Goal: Task Accomplishment & Management: Complete application form

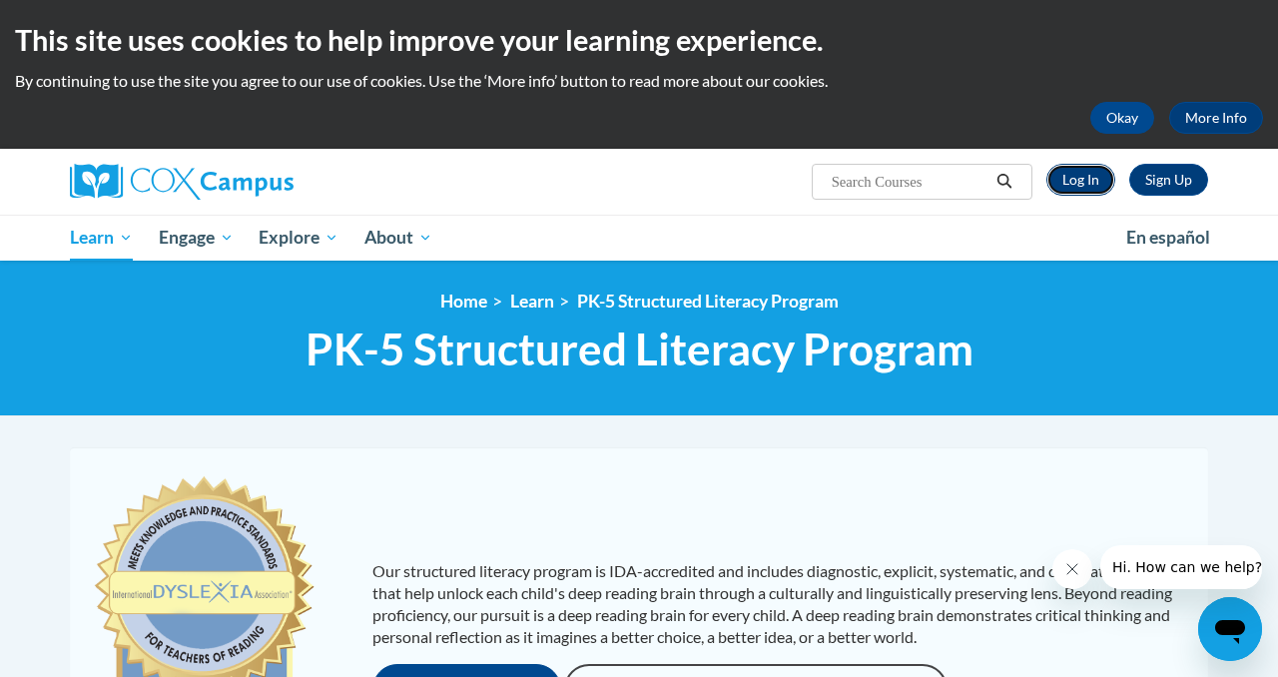
click at [1074, 184] on link "Log In" at bounding box center [1081, 180] width 69 height 32
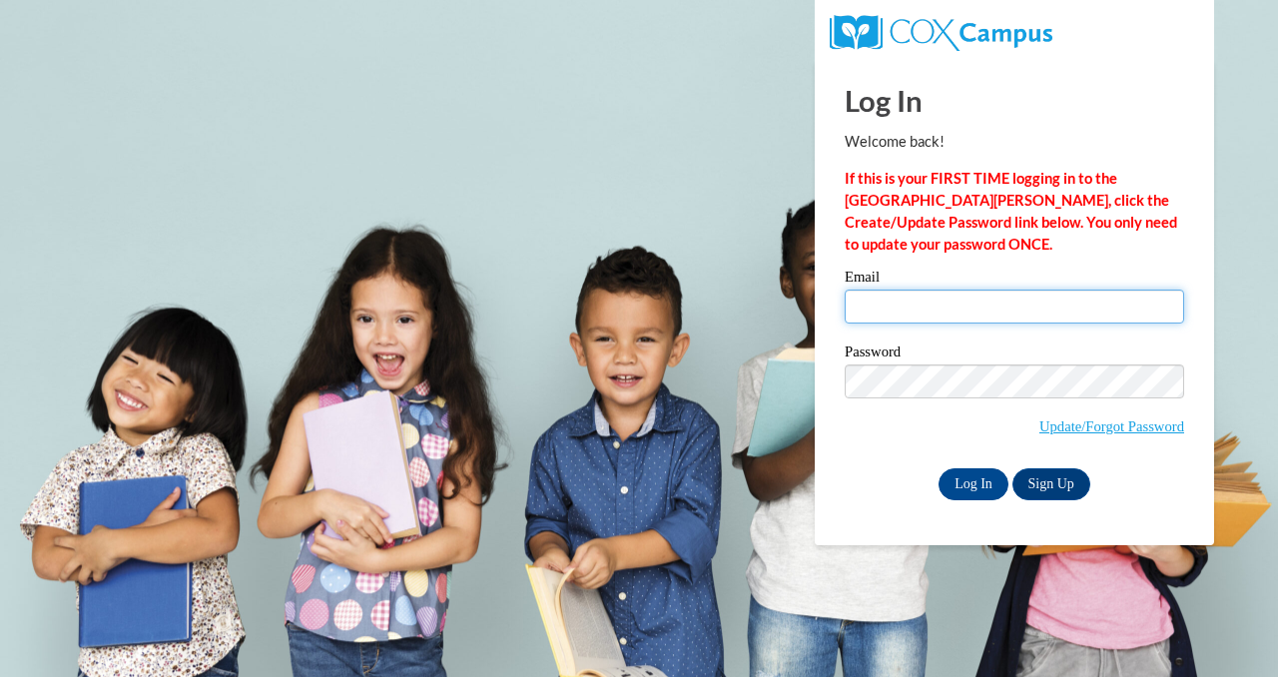
click at [968, 296] on input "Email" at bounding box center [1015, 307] width 340 height 34
type input "[EMAIL_ADDRESS][DOMAIN_NAME]"
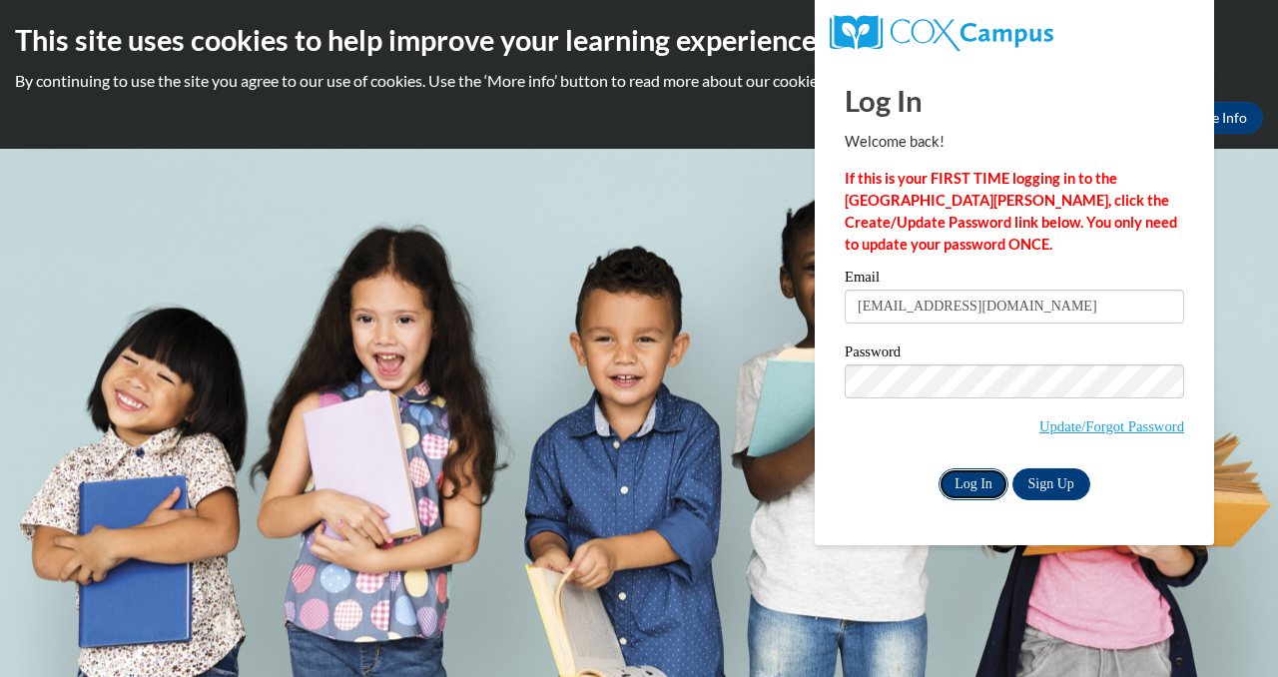
click at [971, 481] on input "Log In" at bounding box center [974, 484] width 70 height 32
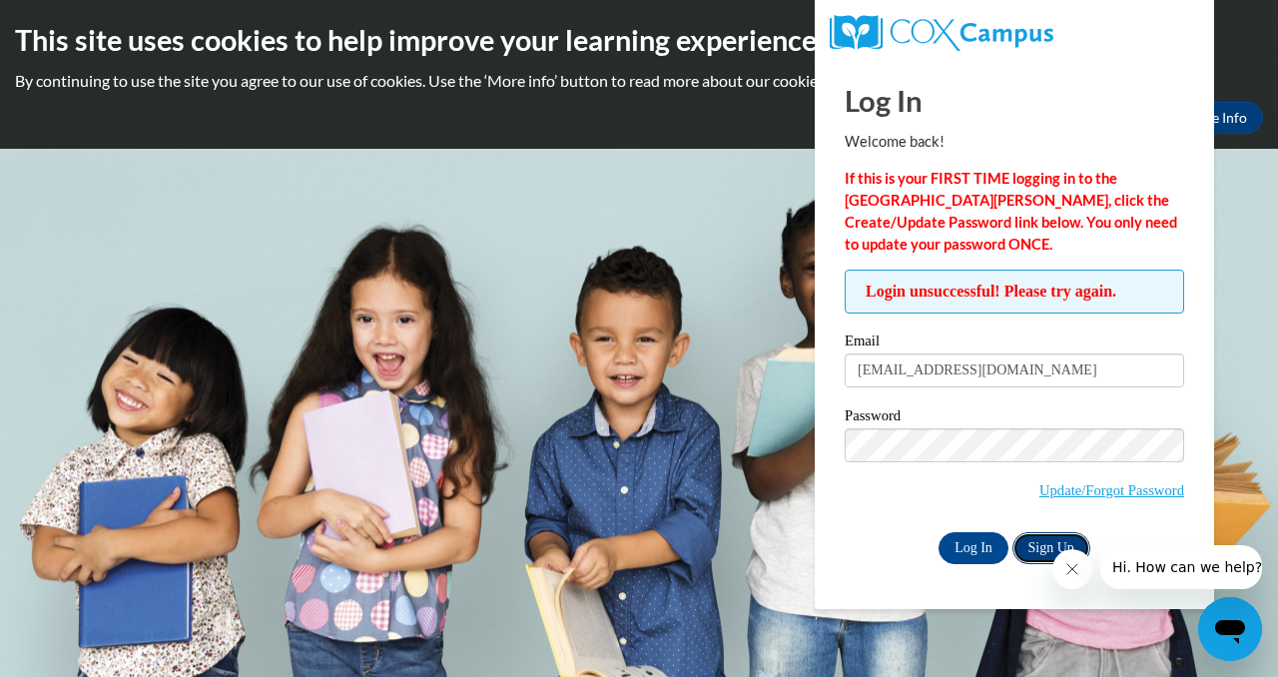
click at [1035, 542] on link "Sign Up" at bounding box center [1052, 548] width 78 height 32
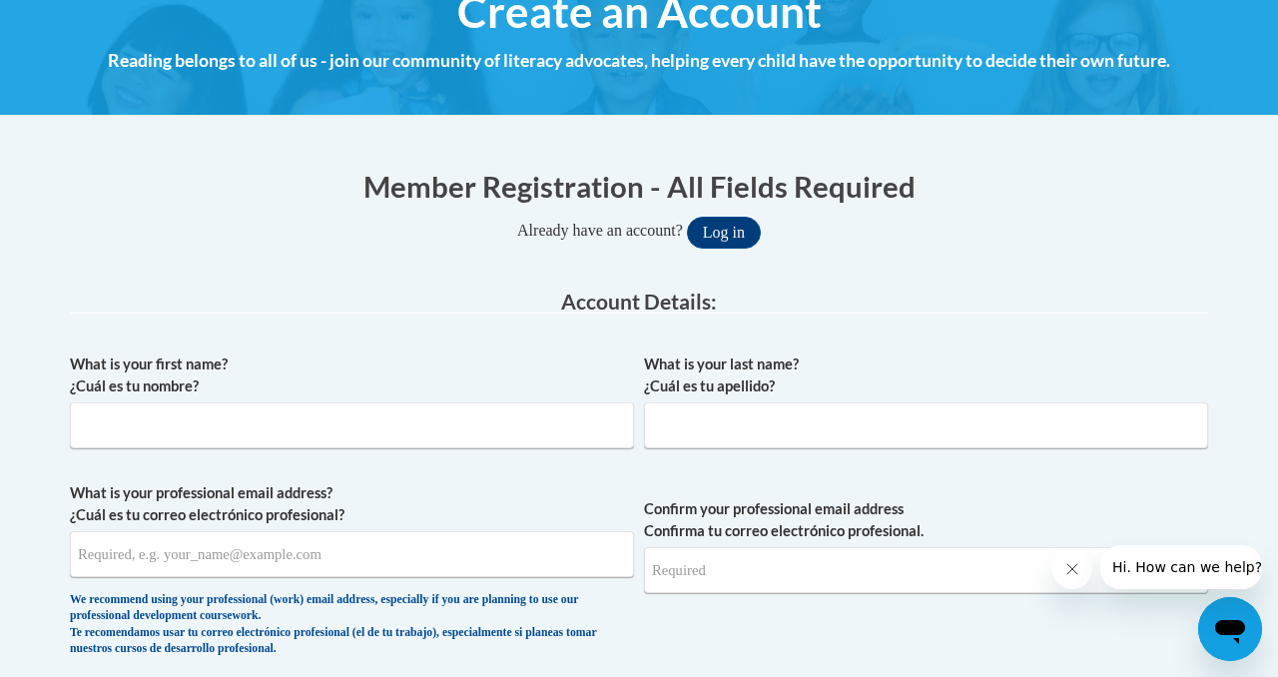
scroll to position [269, 0]
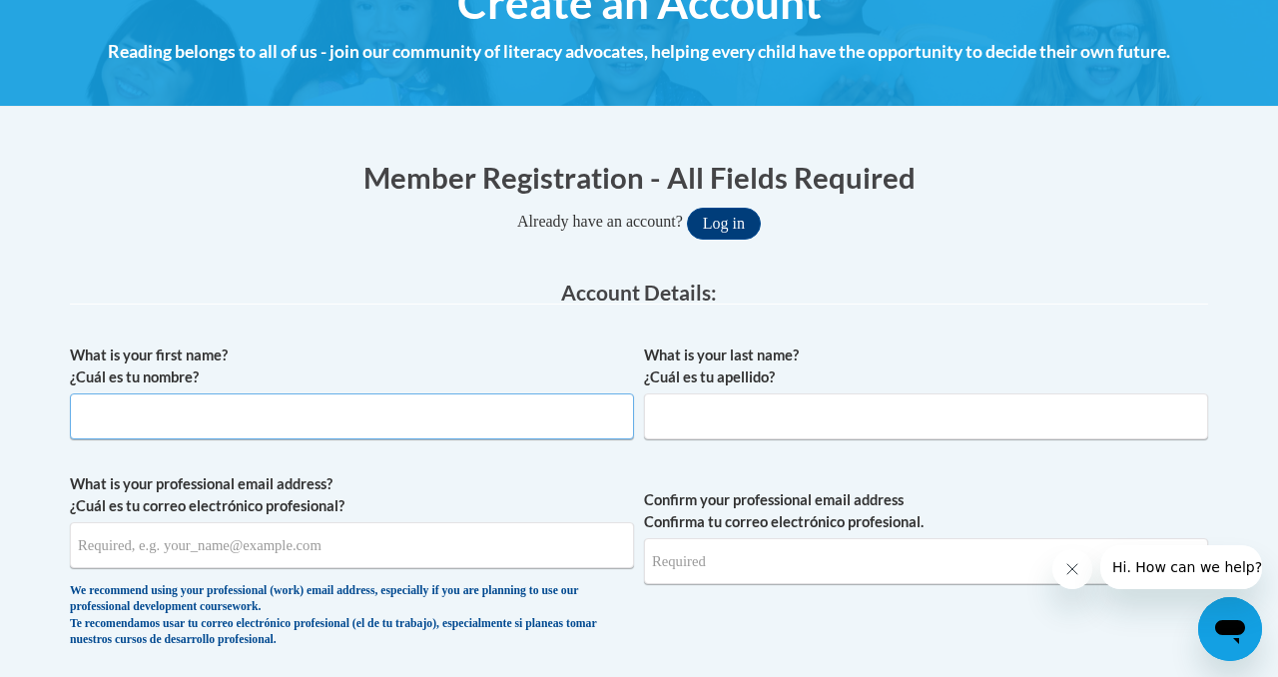
click at [449, 404] on input "What is your first name? ¿Cuál es tu nombre?" at bounding box center [352, 417] width 564 height 46
type input "Kayla"
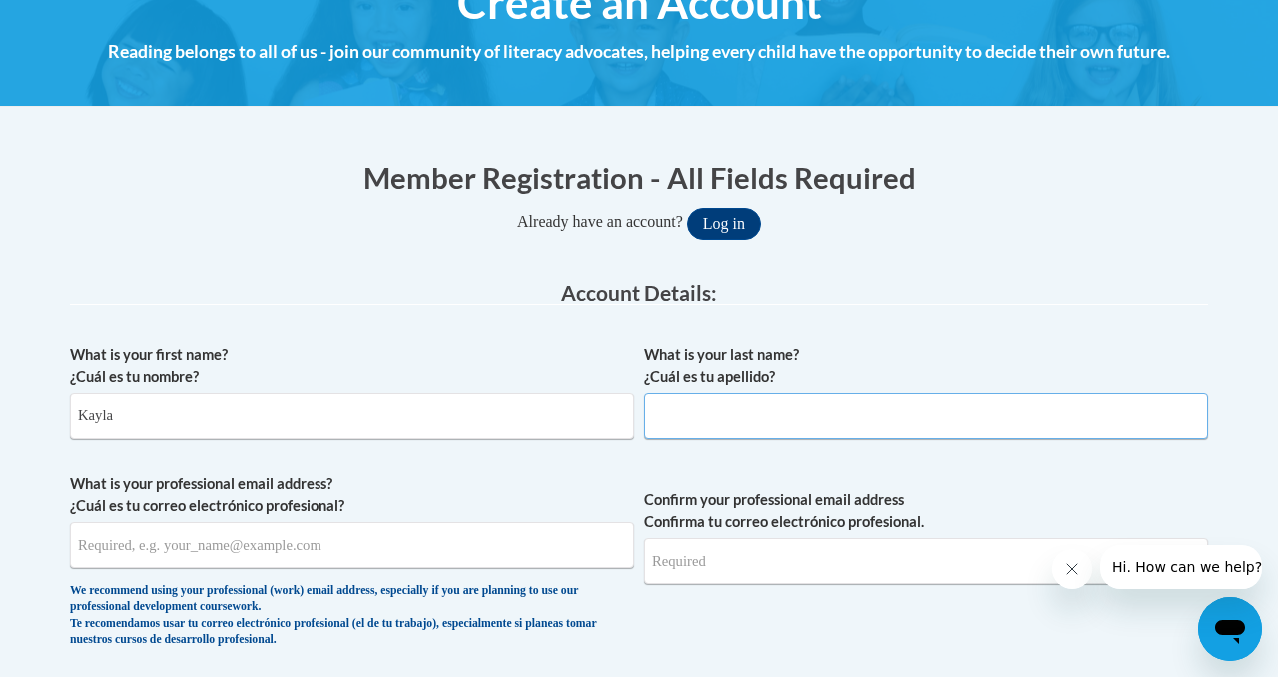
click at [704, 407] on input "What is your last name? ¿Cuál es tu apellido?" at bounding box center [926, 417] width 564 height 46
type input "[PERSON_NAME]"
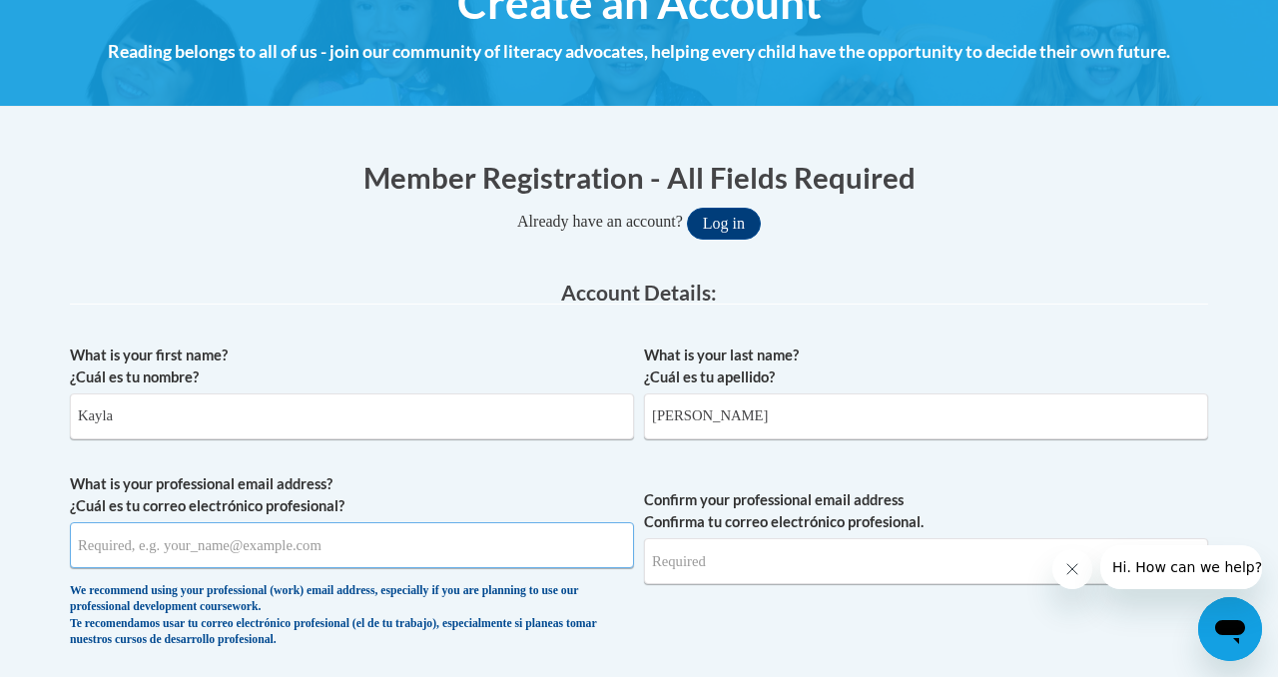
click at [474, 538] on input "What is your professional email address? ¿Cuál es tu correo electrónico profesi…" at bounding box center [352, 545] width 564 height 46
type input "kphillips@nosd.edu"
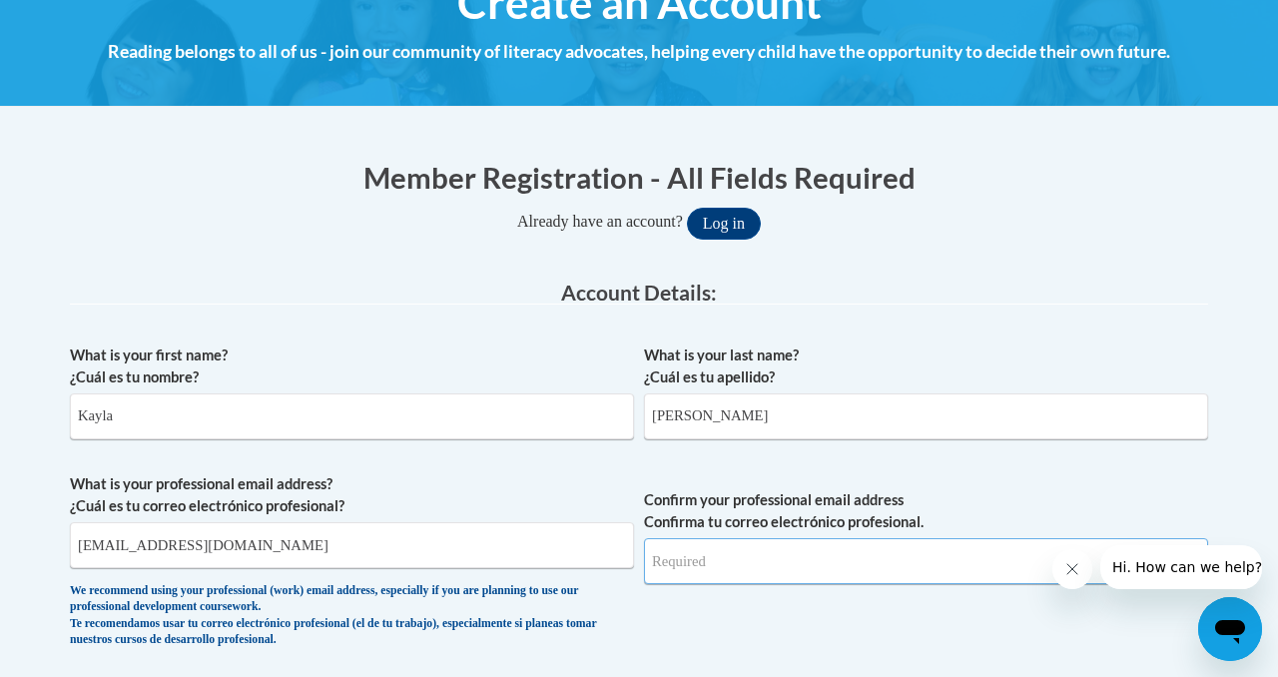
click at [712, 566] on input "Confirm your professional email address Confirma tu correo electrónico profesio…" at bounding box center [926, 561] width 564 height 46
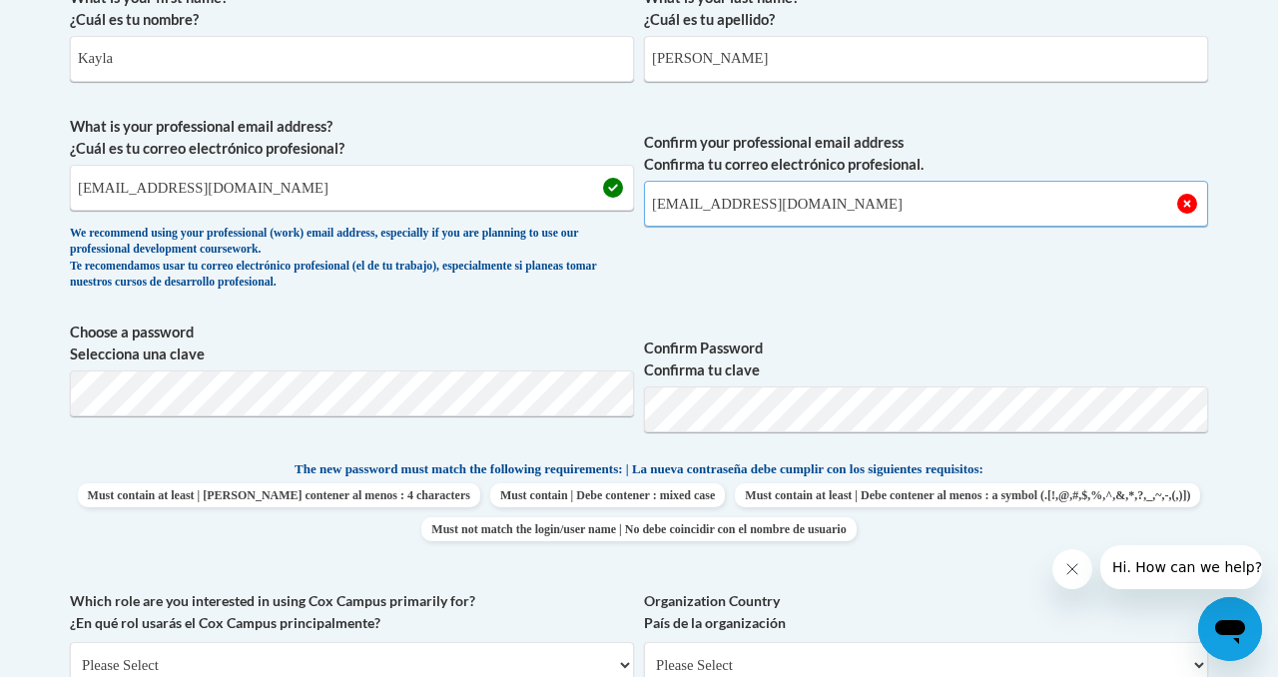
scroll to position [641, 0]
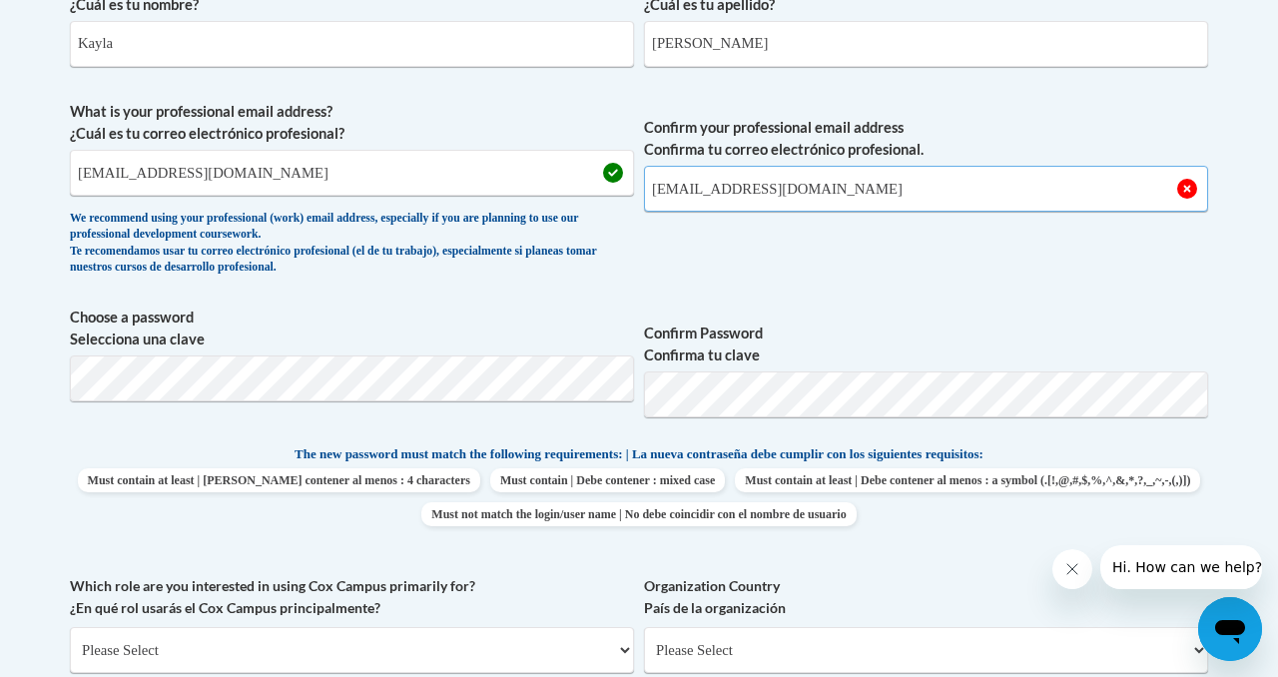
type input "kphillips@nosd.edu"
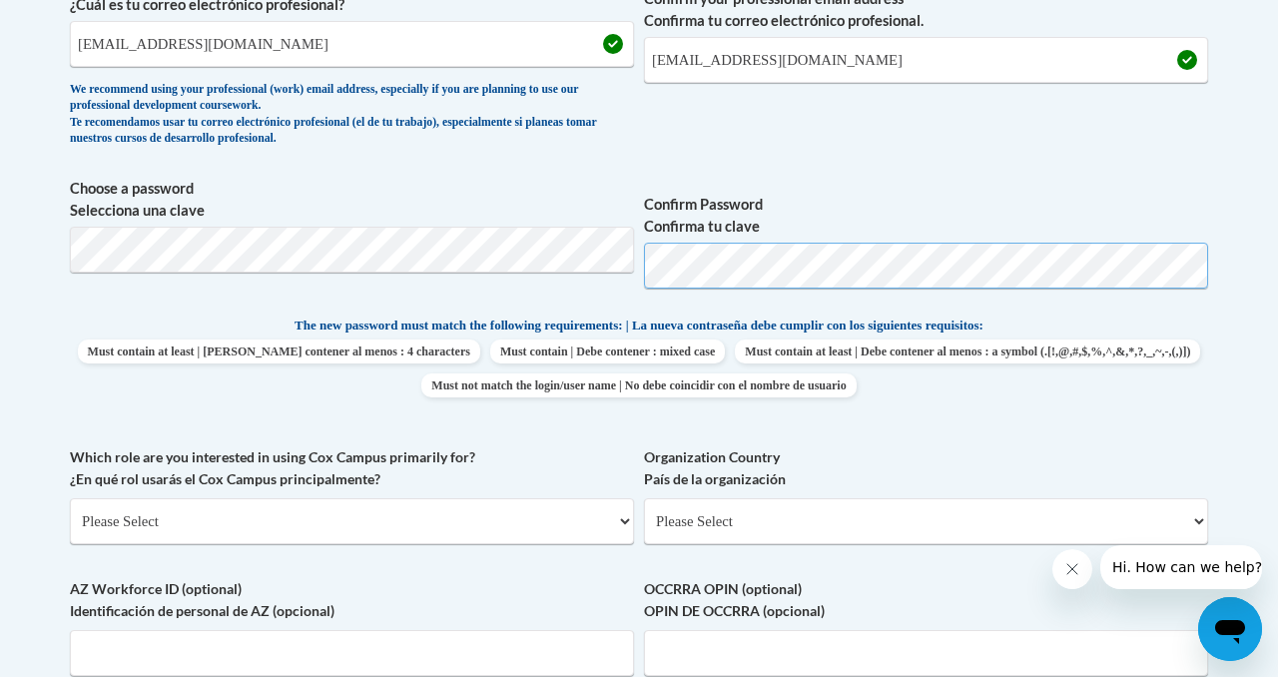
scroll to position [780, 0]
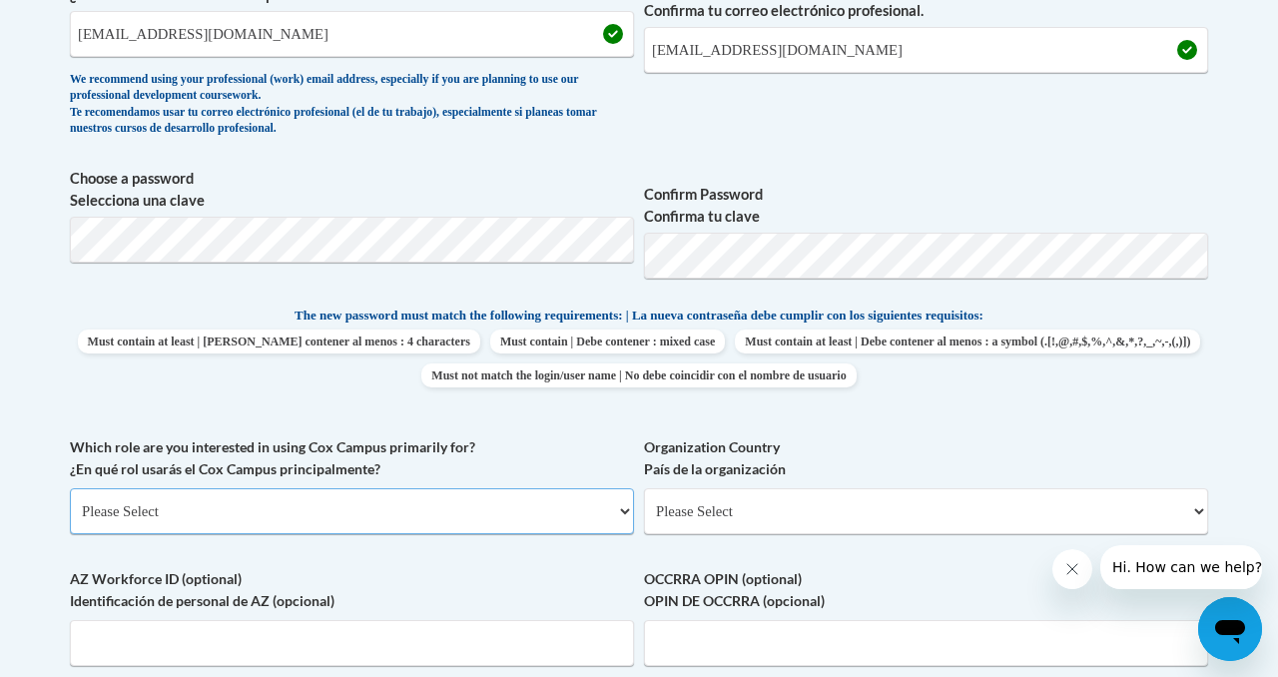
click at [590, 513] on select "Please Select College/University | Colegio/Universidad Community/Nonprofit Part…" at bounding box center [352, 511] width 564 height 46
select select "fbf2d438-af2f-41f8-98f1-81c410e29de3"
click at [70, 488] on select "Please Select College/University | Colegio/Universidad Community/Nonprofit Part…" at bounding box center [352, 511] width 564 height 46
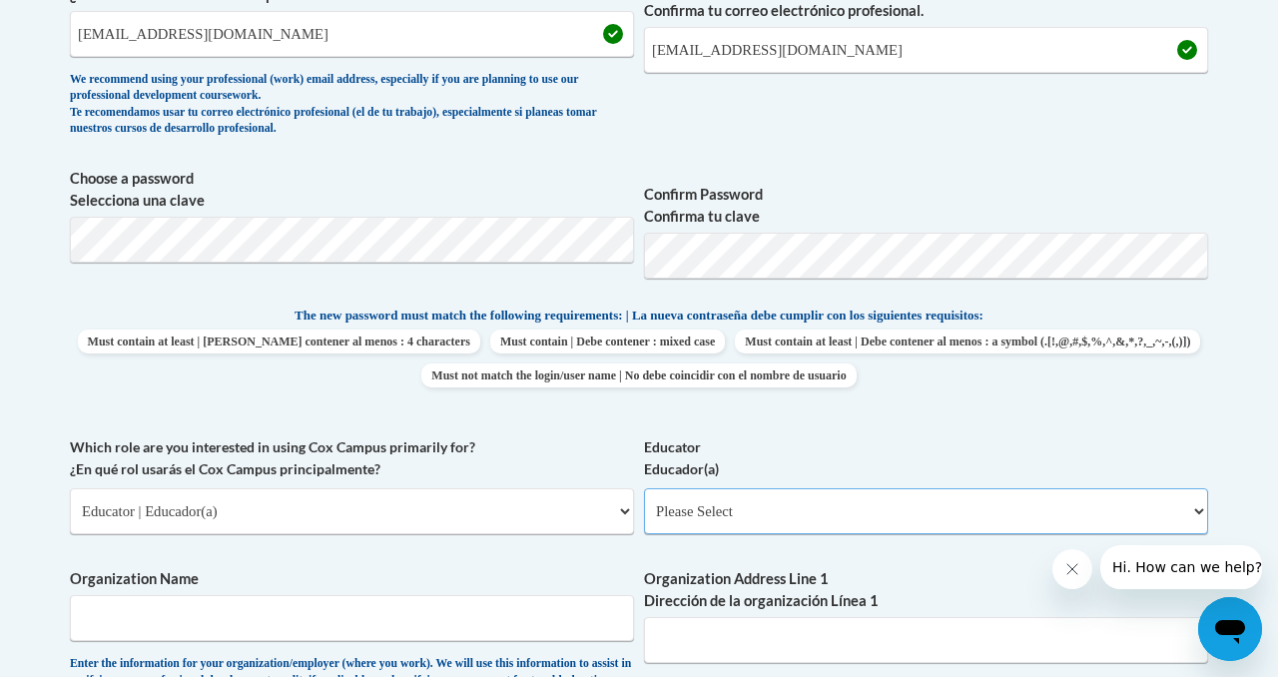
click at [852, 505] on select "Please Select Early Learning/Daycare Teacher/Family Home Care Provider | Maestr…" at bounding box center [926, 511] width 564 height 46
select select "8e40623d-54d0-45cd-9f92-5df65cd3f8cf"
click at [644, 488] on select "Please Select Early Learning/Daycare Teacher/Family Home Care Provider | Maestr…" at bounding box center [926, 511] width 564 height 46
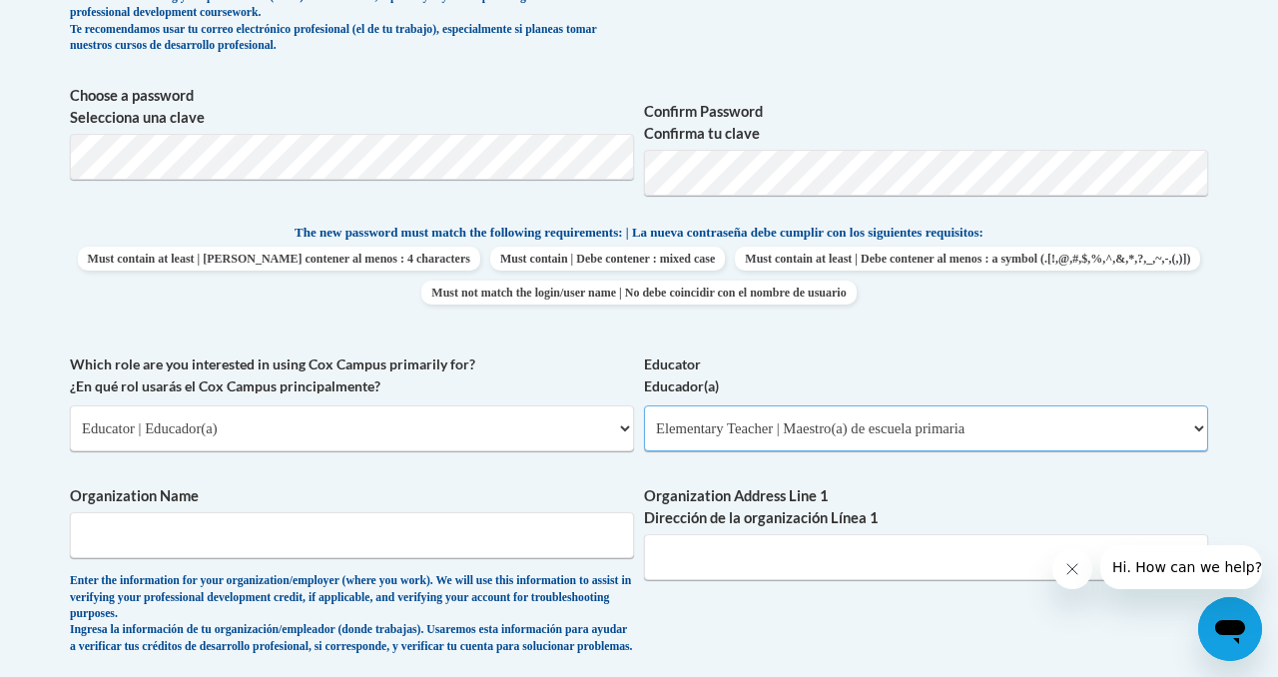
scroll to position [866, 0]
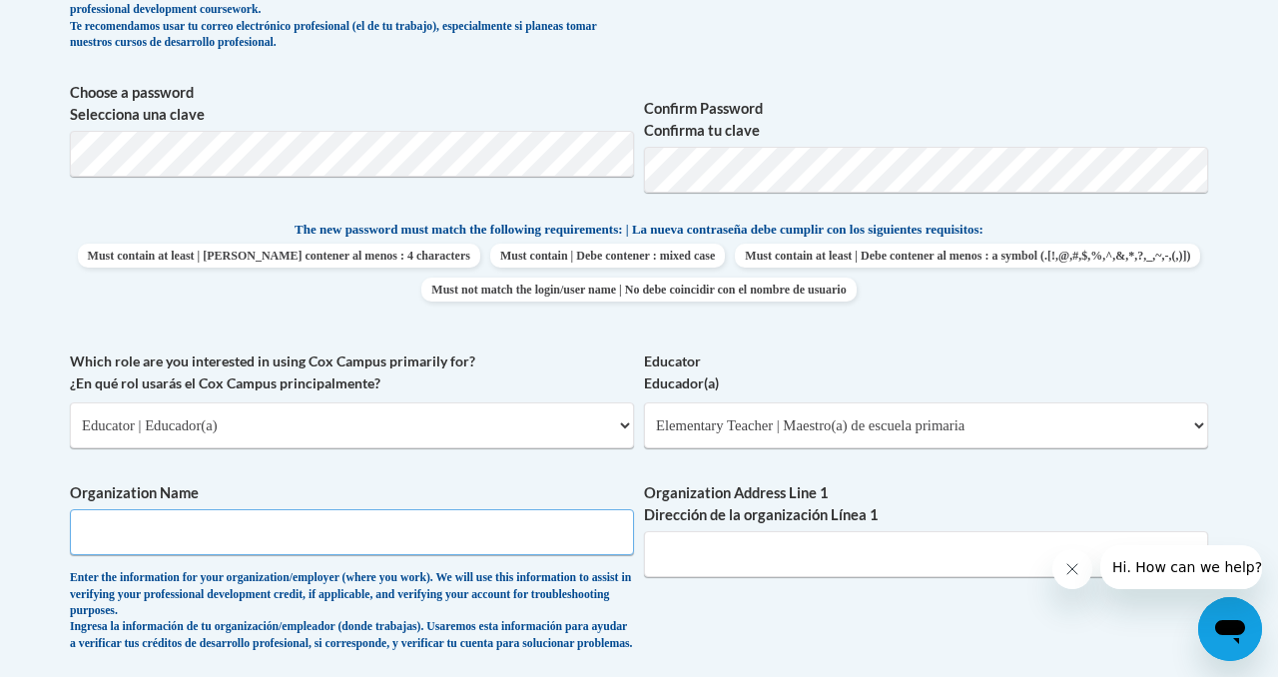
click at [529, 541] on input "Organization Name" at bounding box center [352, 532] width 564 height 46
type input "Sugar Maple Nature School"
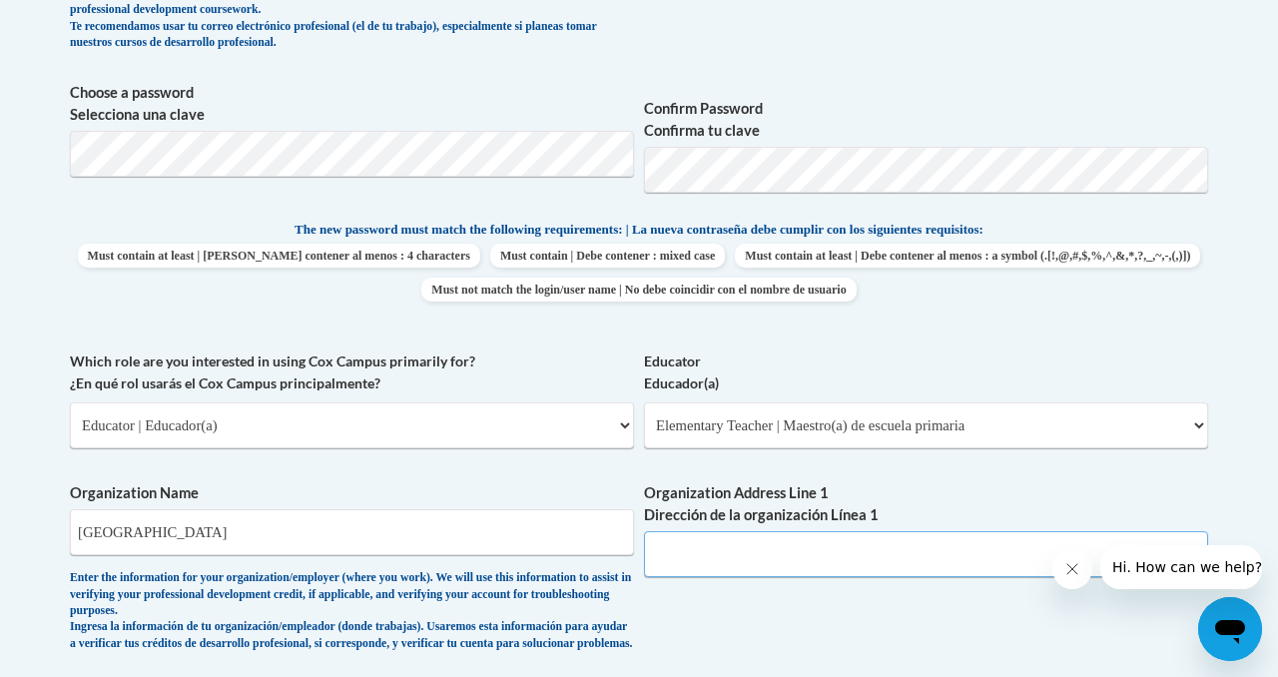
click at [815, 535] on input "Organization Address Line 1 Dirección de la organización Línea 1" at bounding box center [926, 554] width 564 height 46
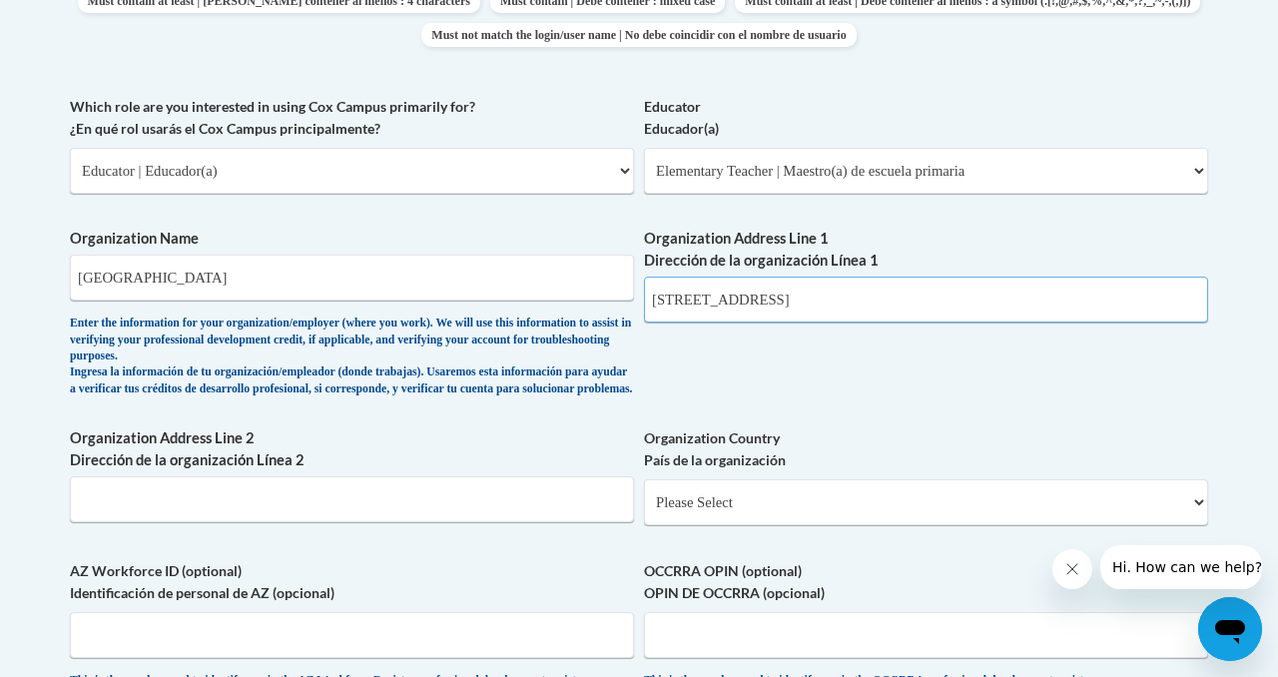
scroll to position [1137, 0]
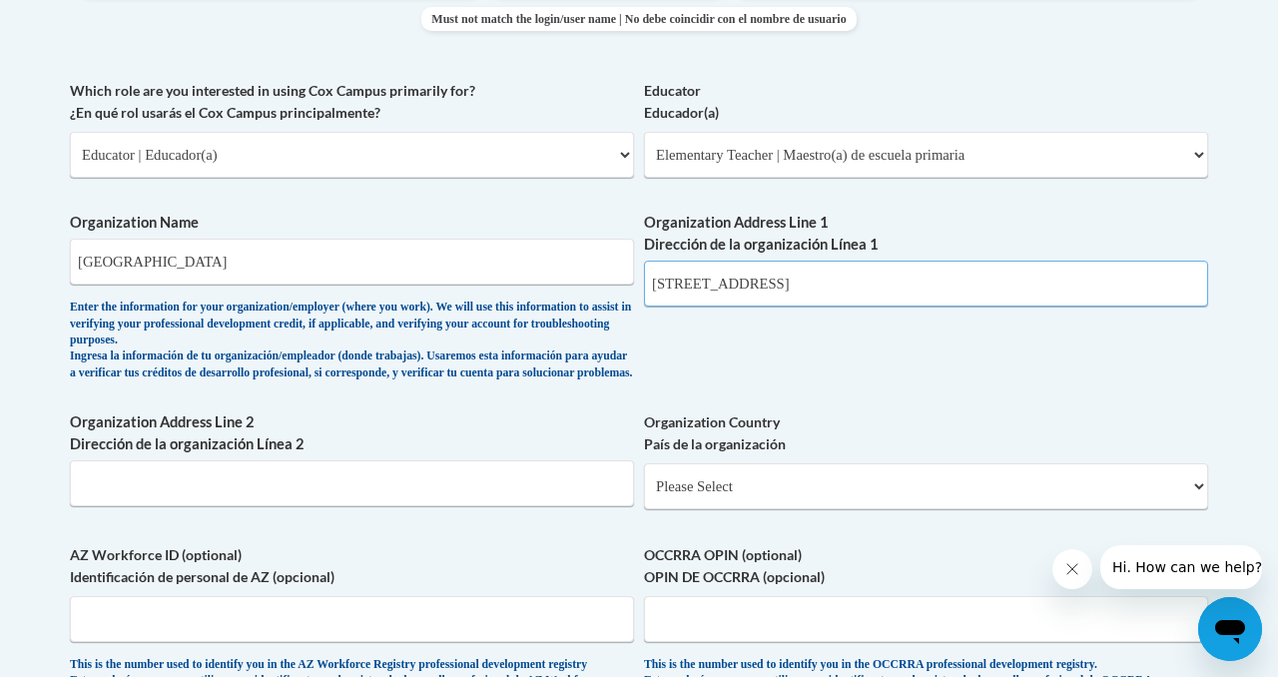
type input "2200 Hawthorne Hills Camp Rd"
click at [756, 509] on select "Please Select United States | Estados Unidos Outside of the United States | Fue…" at bounding box center [926, 486] width 564 height 46
select select "ad49bcad-a171-4b2e-b99c-48b446064914"
click at [644, 479] on select "Please Select United States | Estados Unidos Outside of the United States | Fue…" at bounding box center [926, 486] width 564 height 46
select select
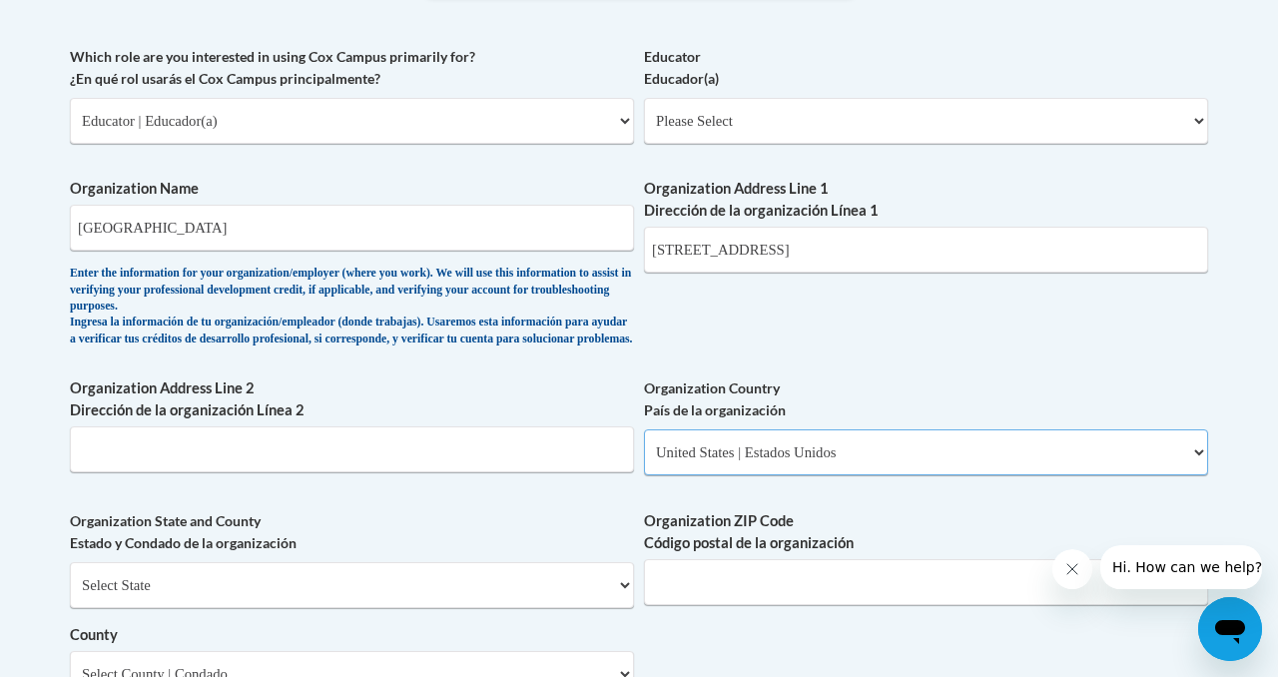
scroll to position [1178, 0]
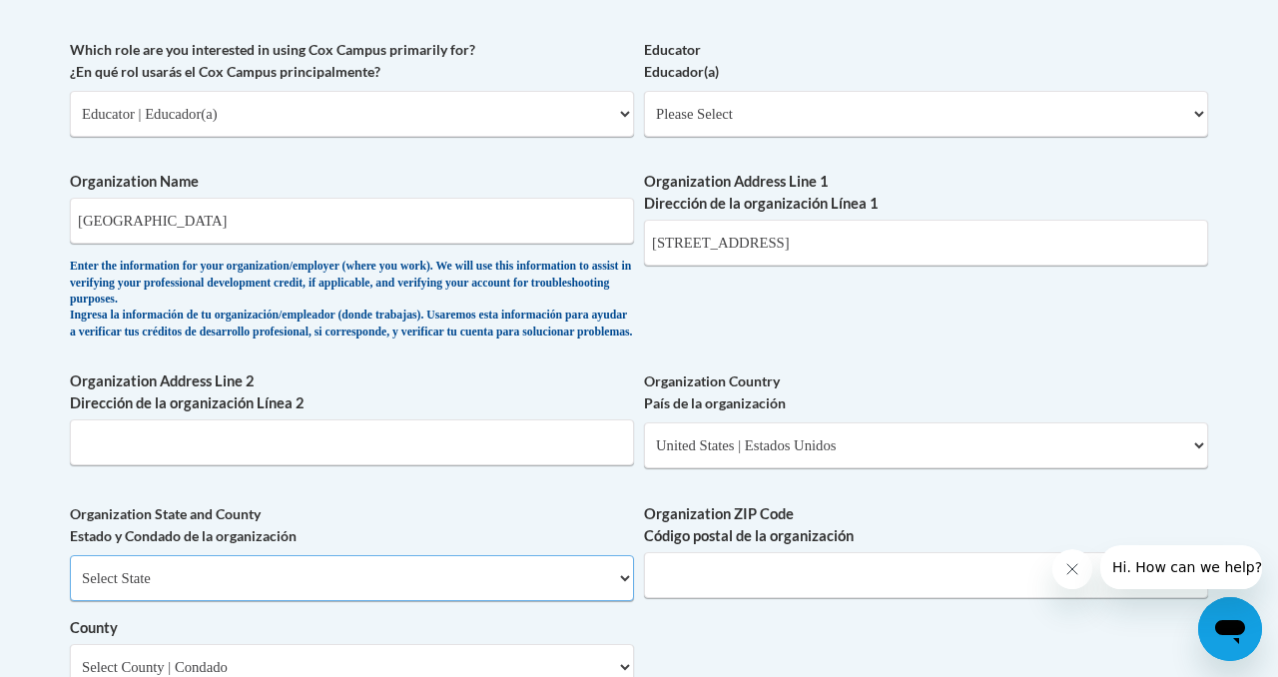
click at [446, 589] on select "Select State Alabama Alaska Arizona Arkansas California Colorado Connecticut De…" at bounding box center [352, 578] width 564 height 46
select select "Wisconsin"
click at [70, 571] on select "Select State Alabama Alaska Arizona Arkansas California Colorado Connecticut De…" at bounding box center [352, 578] width 564 height 46
click at [817, 591] on input "Organization ZIP Code Código postal de la organización" at bounding box center [926, 575] width 564 height 46
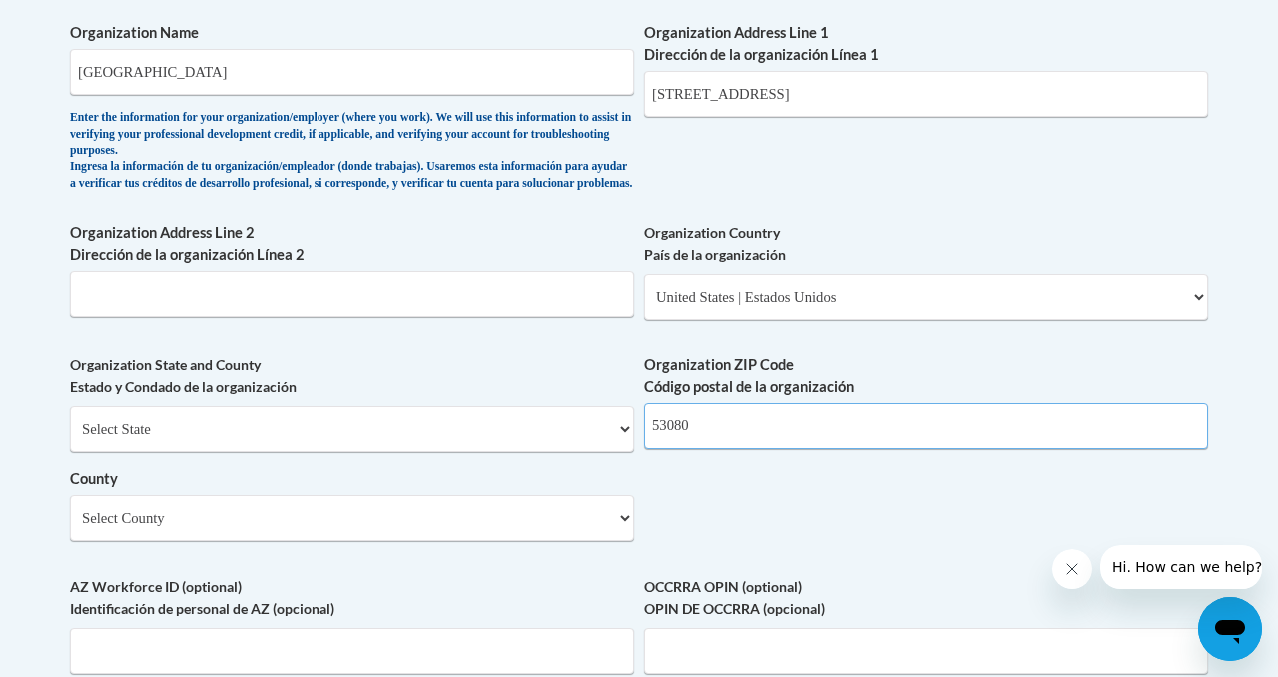
scroll to position [1327, 0]
type input "53080"
click at [570, 526] on select "Select County Adams Ashland Barron Bayfield Brown Buffalo Burnett Calumet Chipp…" at bounding box center [352, 517] width 564 height 46
click at [70, 510] on select "Select County Adams Ashland Barron Bayfield Brown Buffalo Burnett Calumet Chipp…" at bounding box center [352, 517] width 564 height 46
click at [333, 533] on select "Select County Adams Ashland Barron Bayfield Brown Buffalo Burnett Calumet Chipp…" at bounding box center [352, 517] width 564 height 46
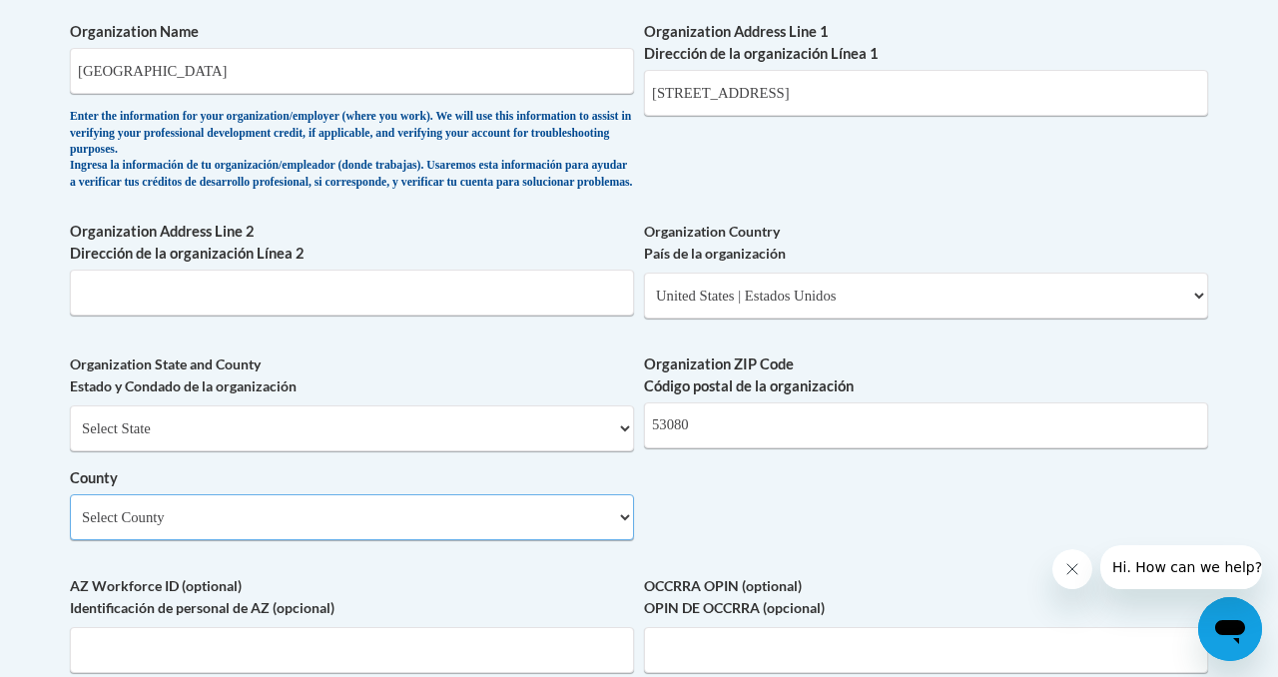
select select "Ozaukee"
click at [70, 510] on select "Select County Adams Ashland Barron Bayfield Brown Buffalo Burnett Calumet Chipp…" at bounding box center [352, 517] width 564 height 46
click at [662, 527] on div "What is your first name? ¿Cuál es tu nombre? Kayla What is your last name? ¿Cuá…" at bounding box center [639, 16] width 1139 height 1481
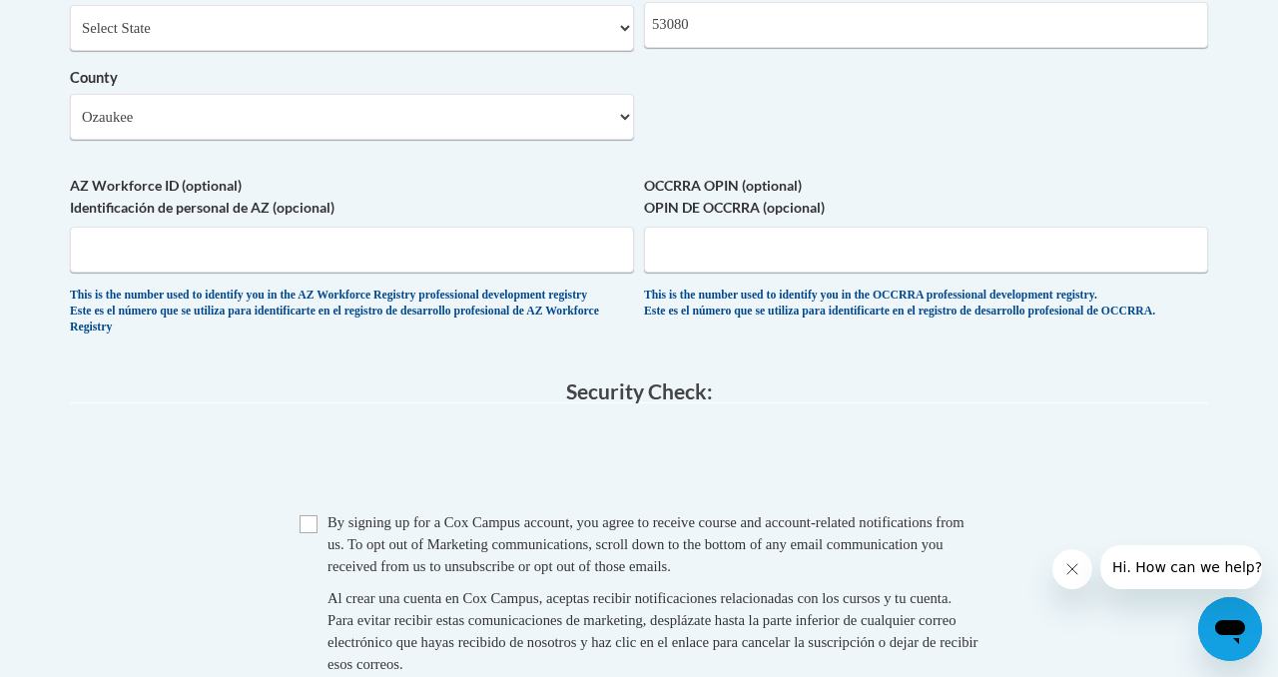
scroll to position [1729, 0]
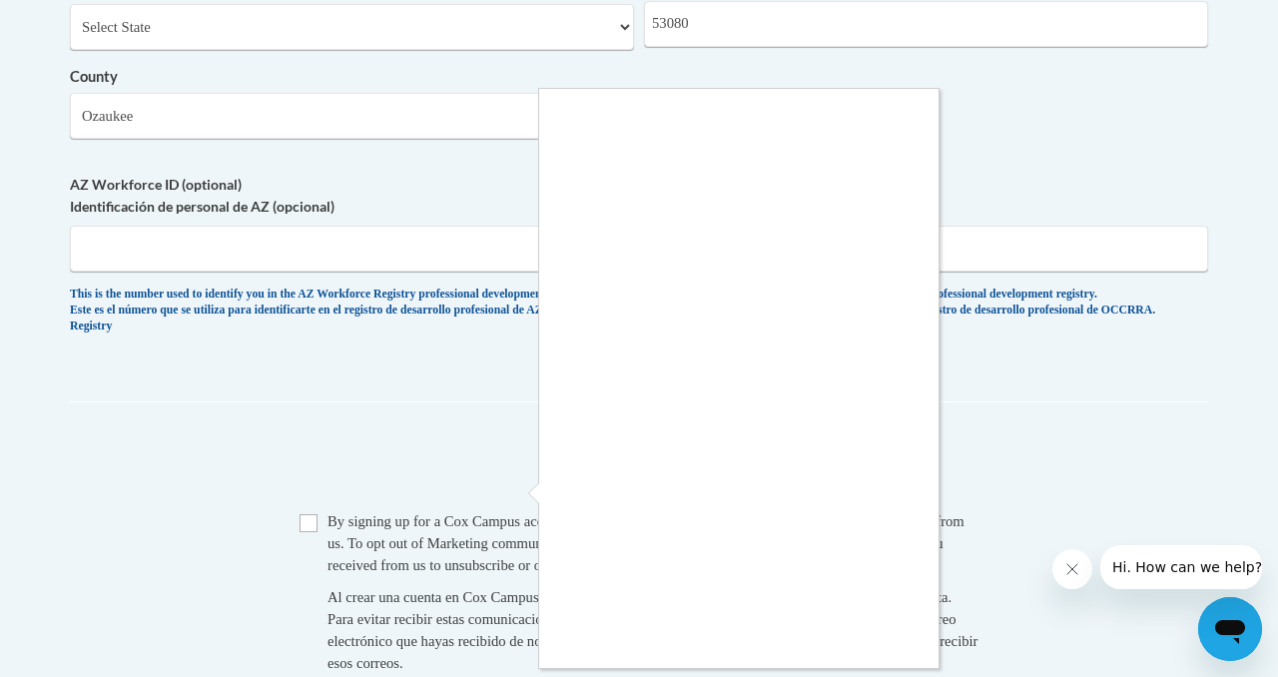
click at [311, 551] on div at bounding box center [639, 338] width 1278 height 677
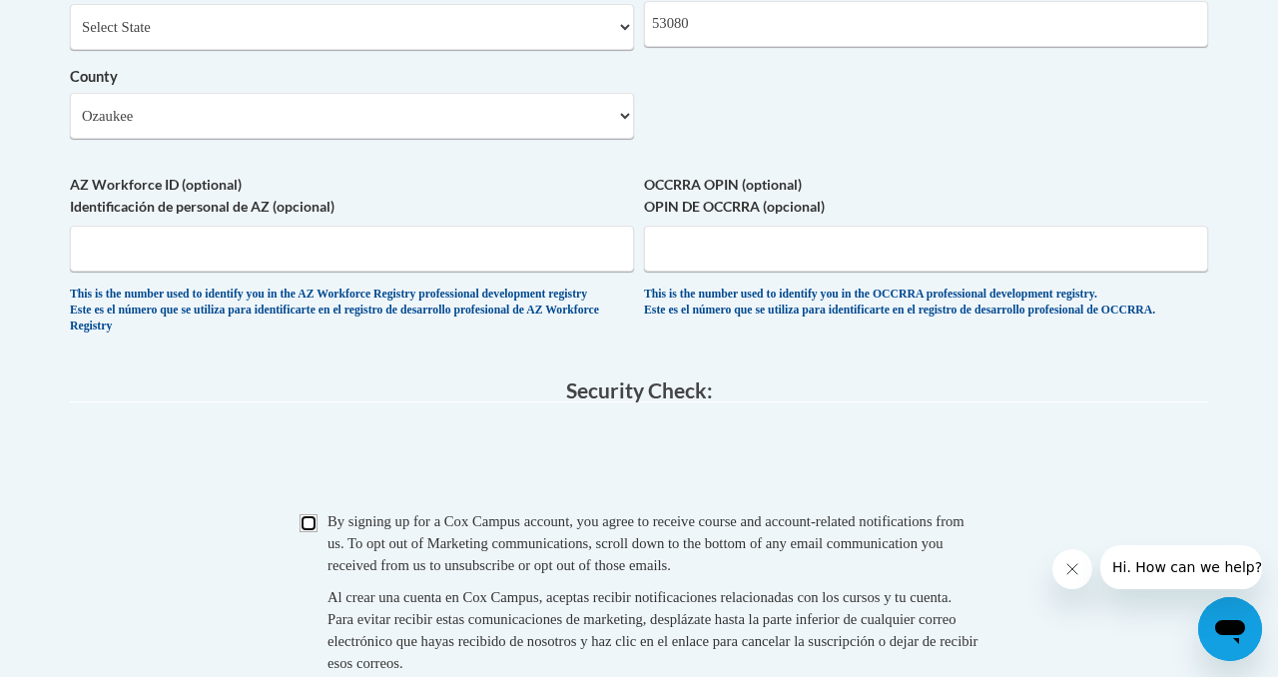
click at [310, 532] on input "Checkbox" at bounding box center [309, 523] width 18 height 18
checkbox input "true"
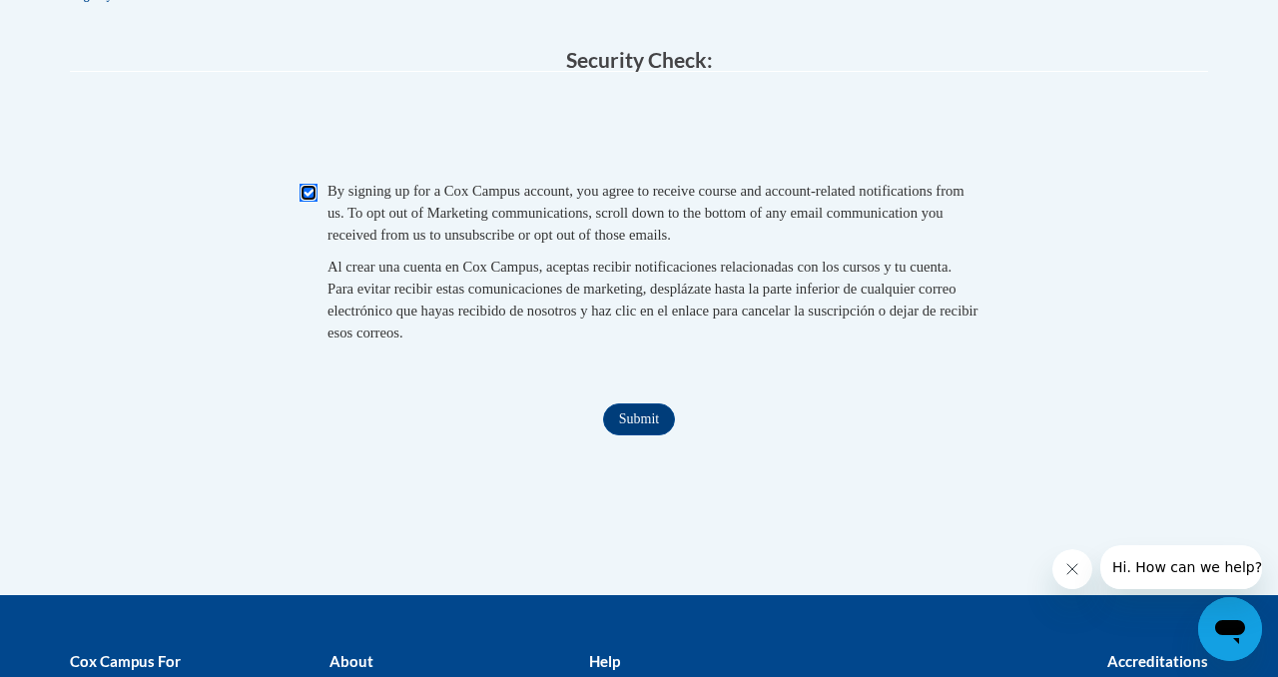
scroll to position [2075, 0]
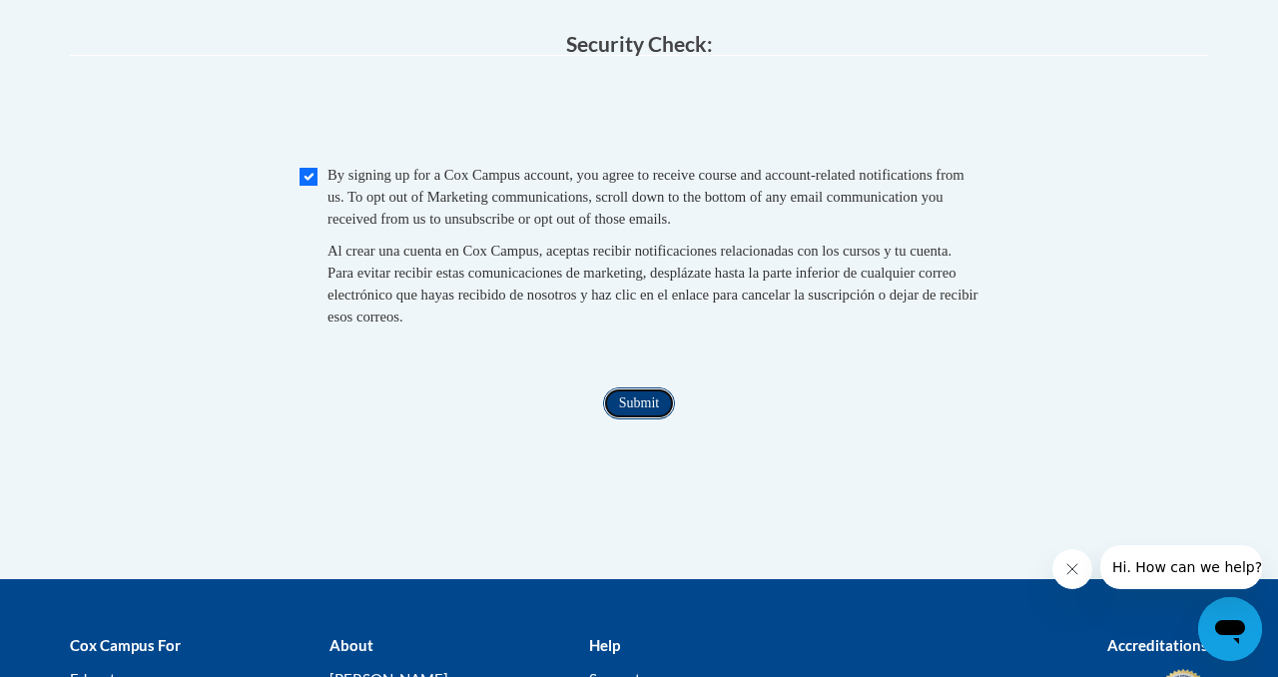
click at [639, 419] on input "Submit" at bounding box center [639, 404] width 72 height 32
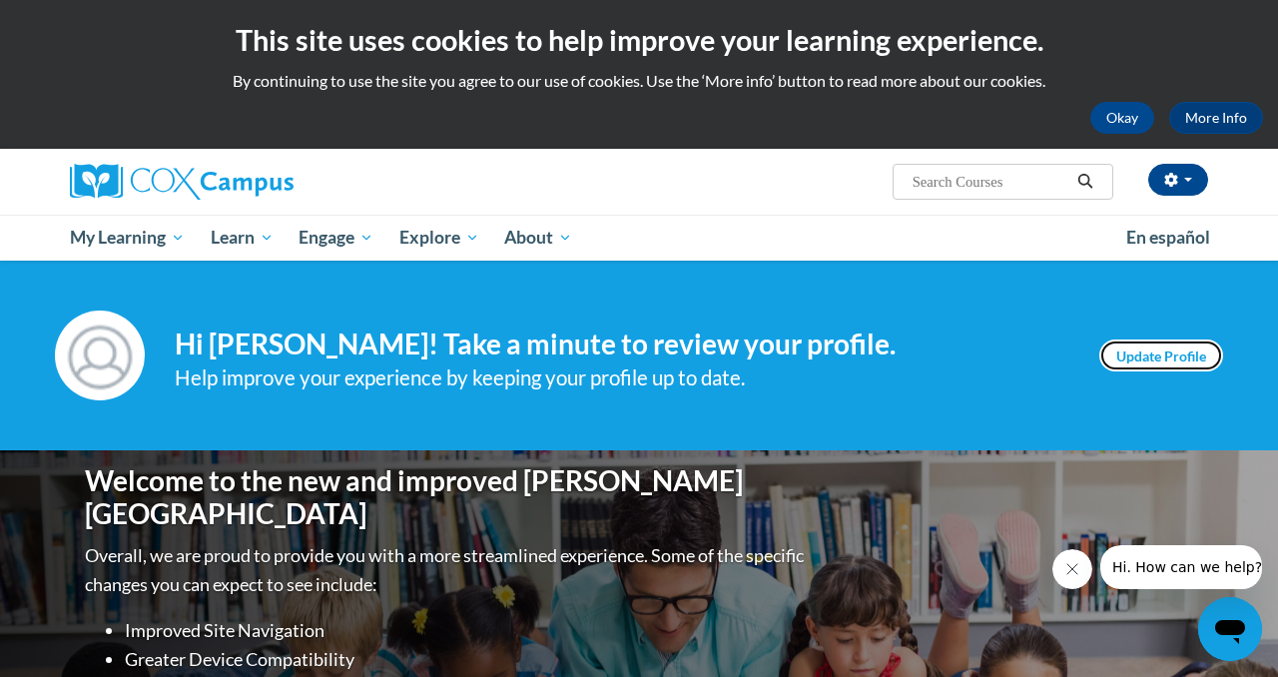
click at [1155, 356] on link "Update Profile" at bounding box center [1162, 356] width 124 height 32
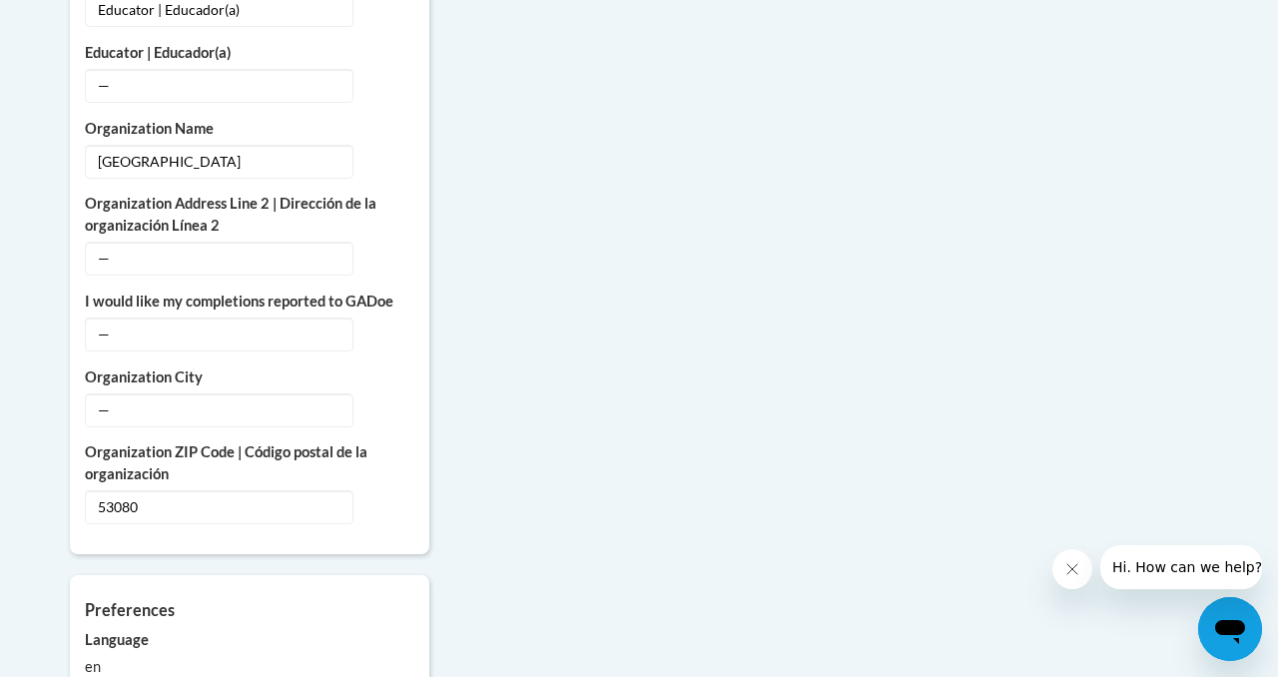
scroll to position [1450, 0]
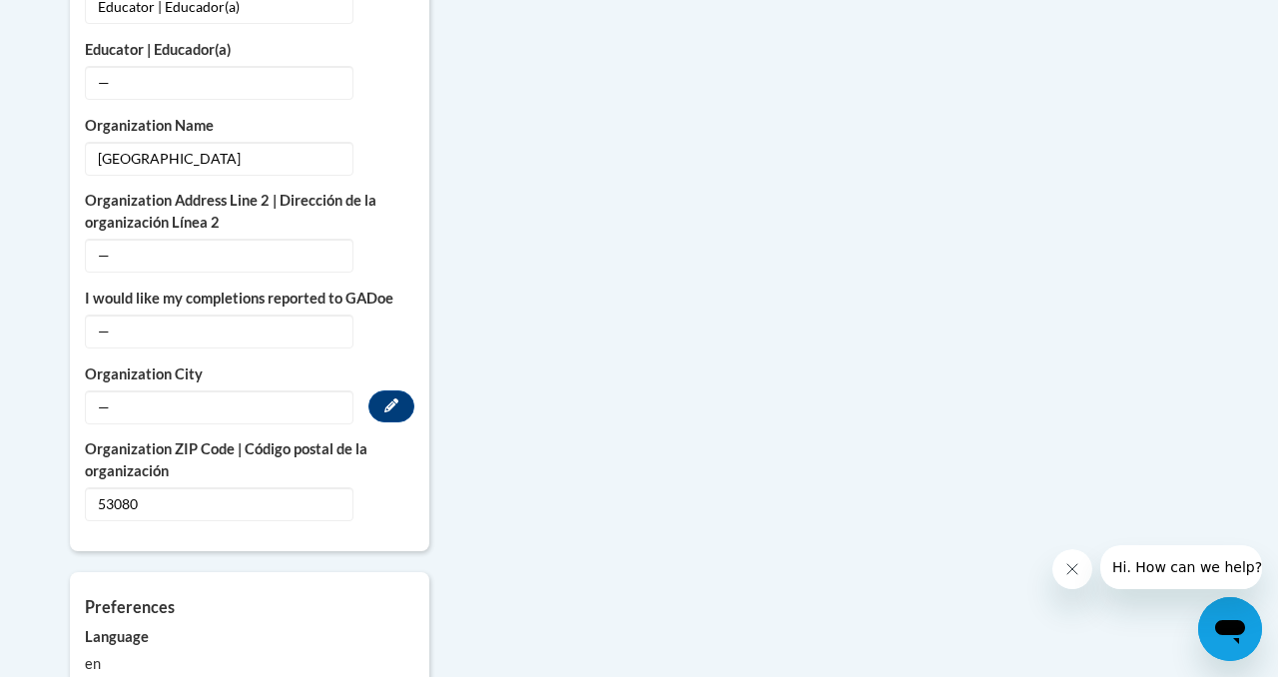
click at [236, 391] on span "—" at bounding box center [219, 408] width 269 height 34
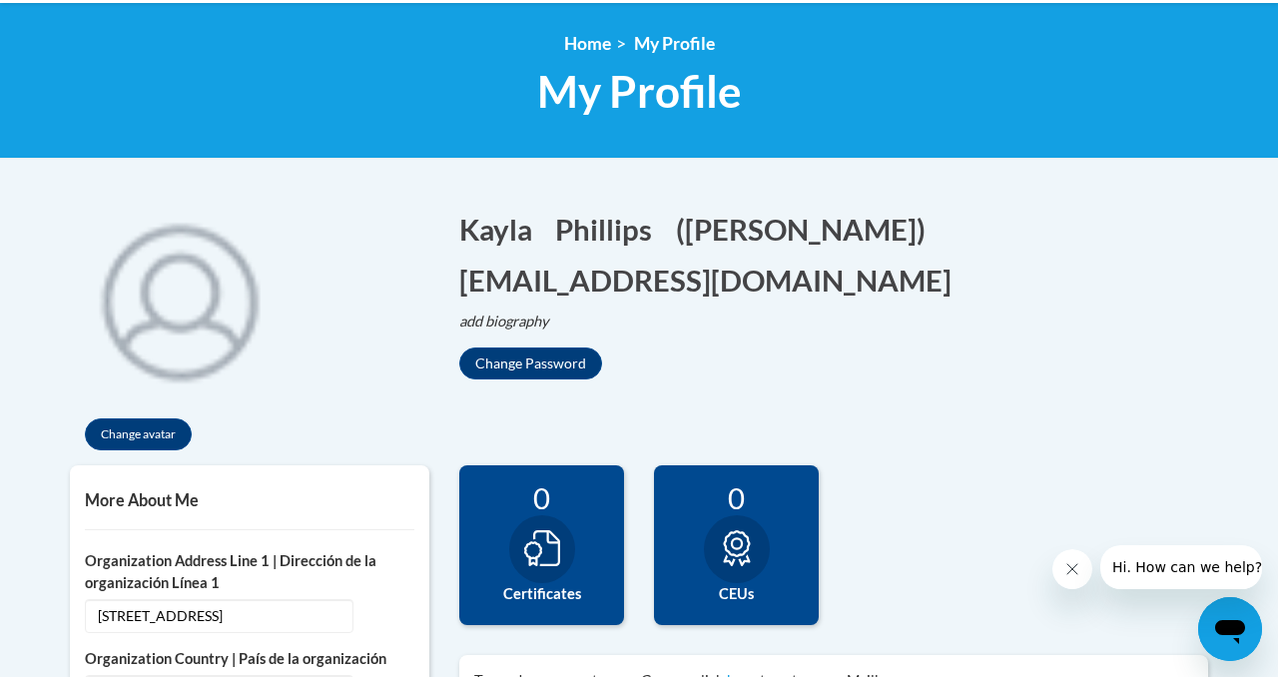
scroll to position [0, 0]
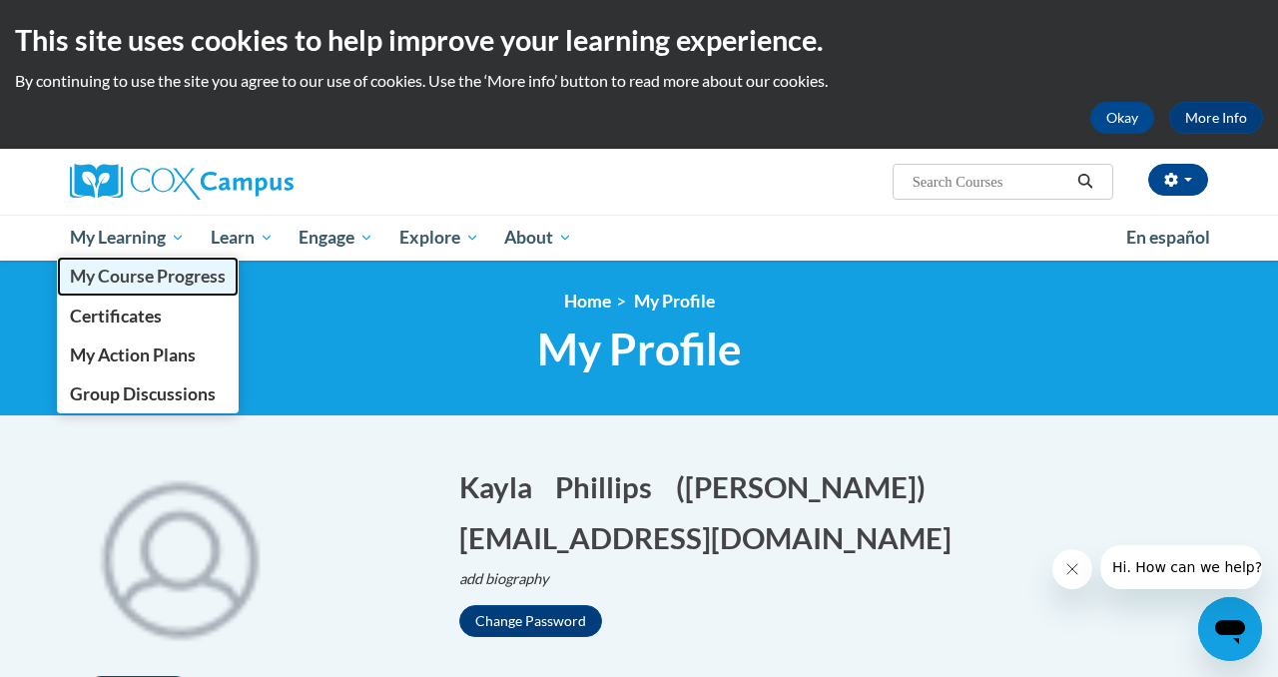
click at [158, 282] on span "My Course Progress" at bounding box center [148, 276] width 156 height 21
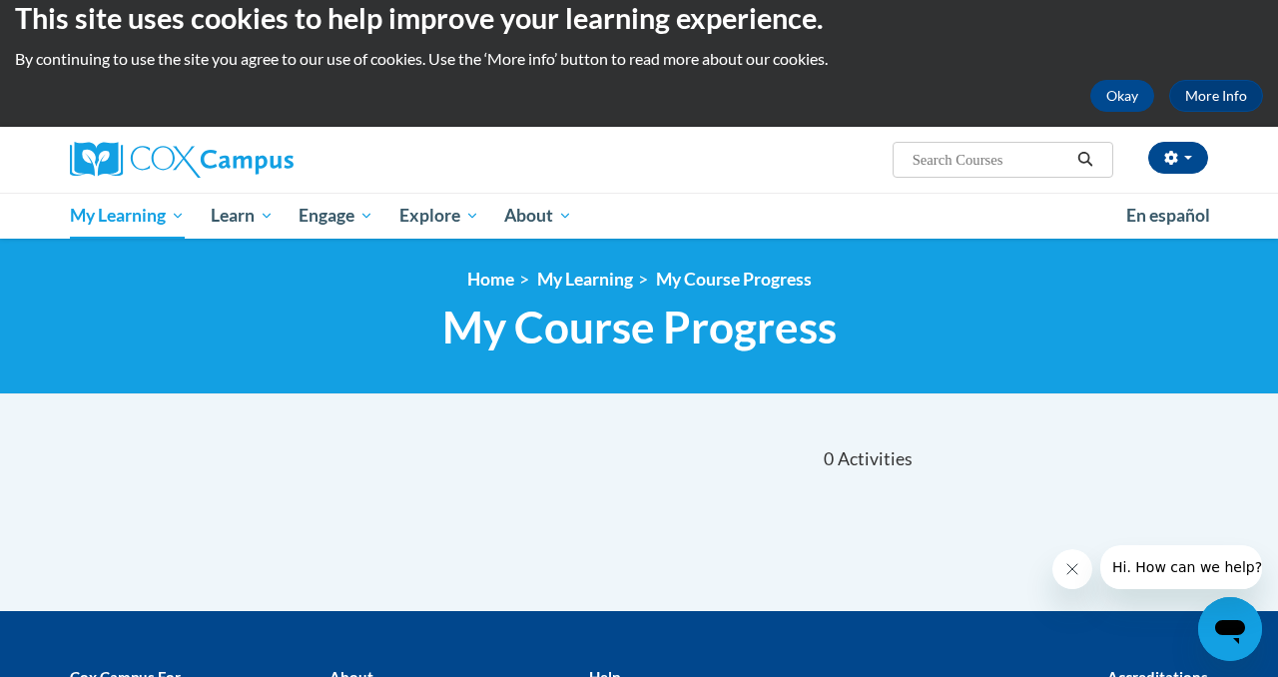
scroll to position [10, 0]
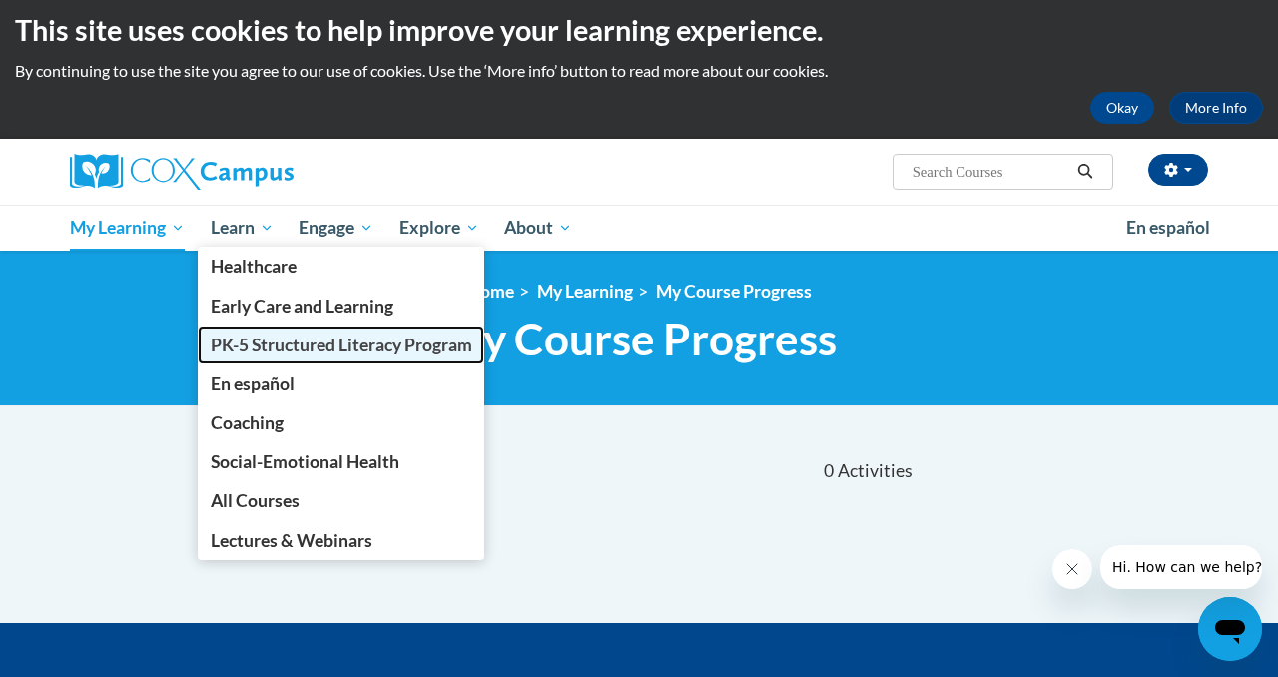
click at [266, 354] on span "PK-5 Structured Literacy Program" at bounding box center [342, 345] width 262 height 21
